Goal: Understand process/instructions

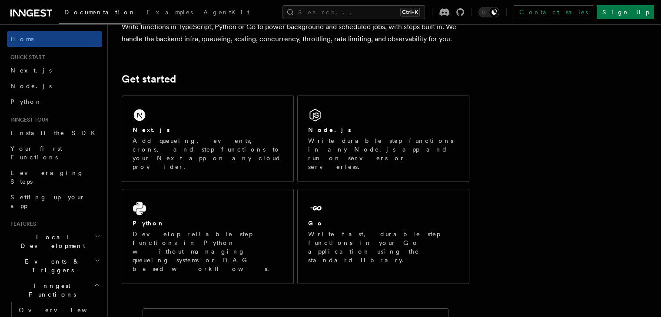
click at [215, 110] on div "Next.js Add queueing, events, crons, and step functions to your Next app on any…" at bounding box center [207, 139] width 171 height 86
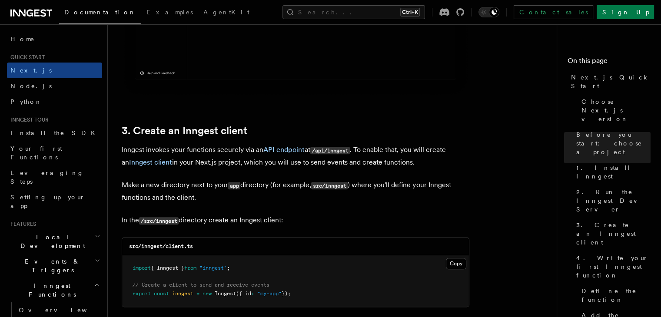
scroll to position [1006, 0]
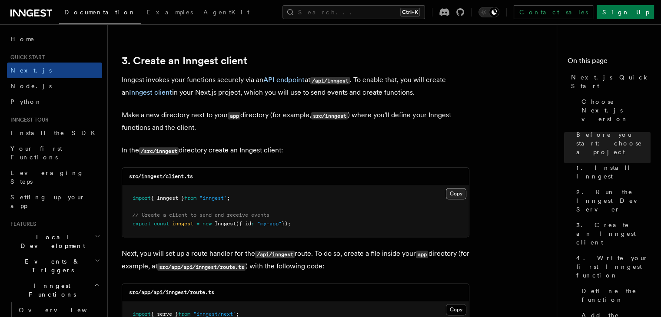
click at [458, 193] on button "Copy Copied" at bounding box center [456, 193] width 20 height 11
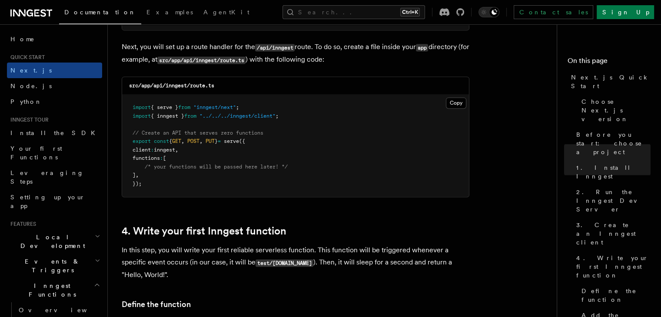
scroll to position [1215, 0]
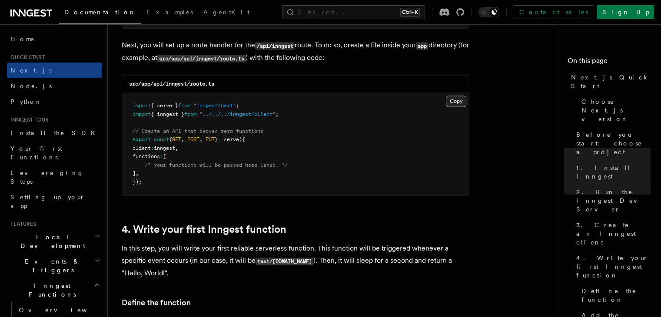
click at [454, 101] on button "Copy Copied" at bounding box center [456, 101] width 20 height 11
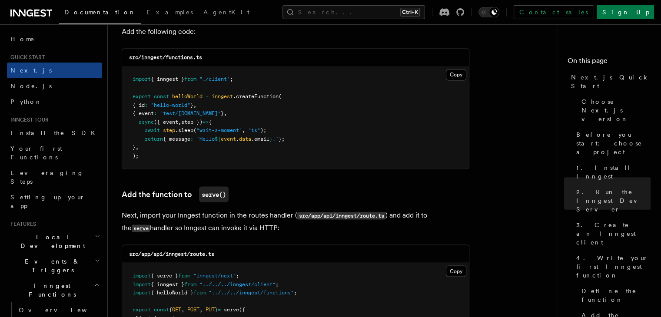
scroll to position [1564, 0]
click at [450, 77] on button "Copy Copied" at bounding box center [456, 74] width 20 height 11
